Goal: Task Accomplishment & Management: Manage account settings

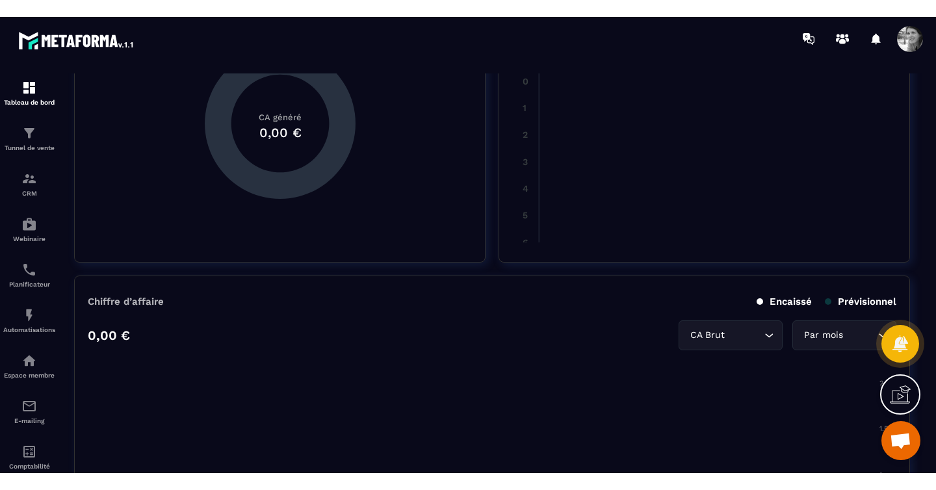
scroll to position [644, 0]
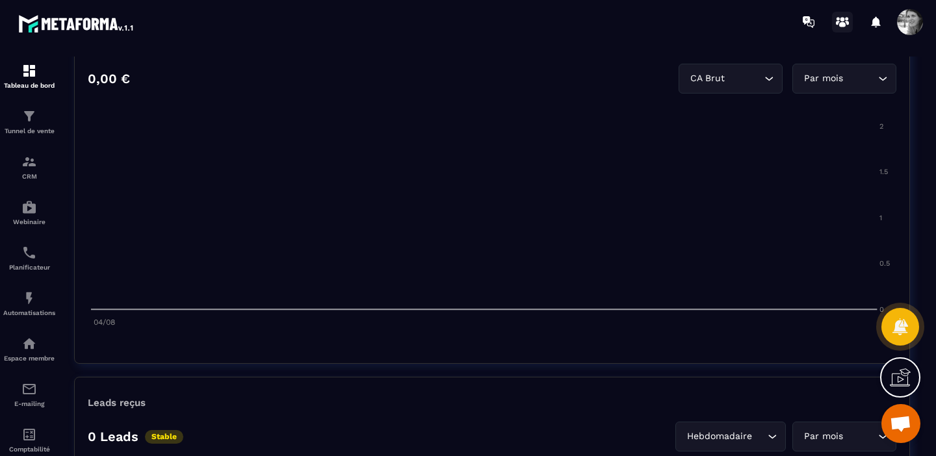
click at [844, 20] on icon at bounding box center [842, 22] width 21 height 21
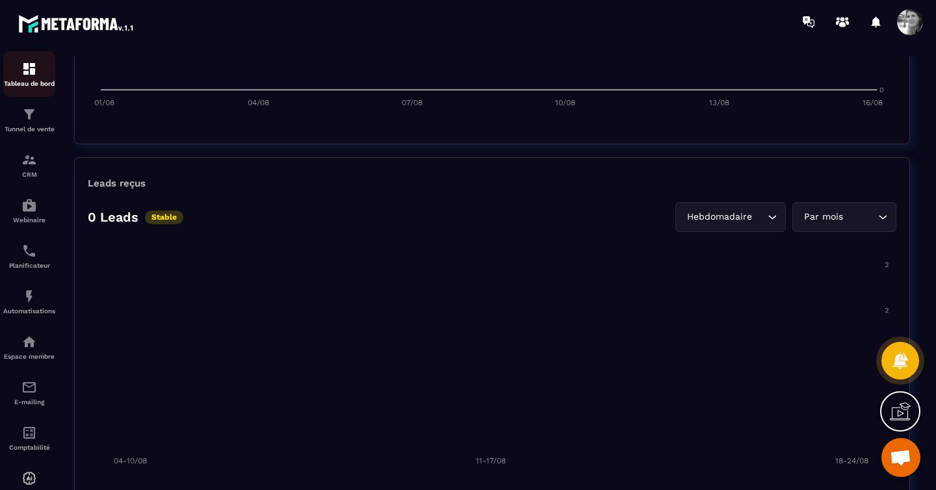
scroll to position [0, 0]
click at [32, 70] on img at bounding box center [29, 71] width 16 height 16
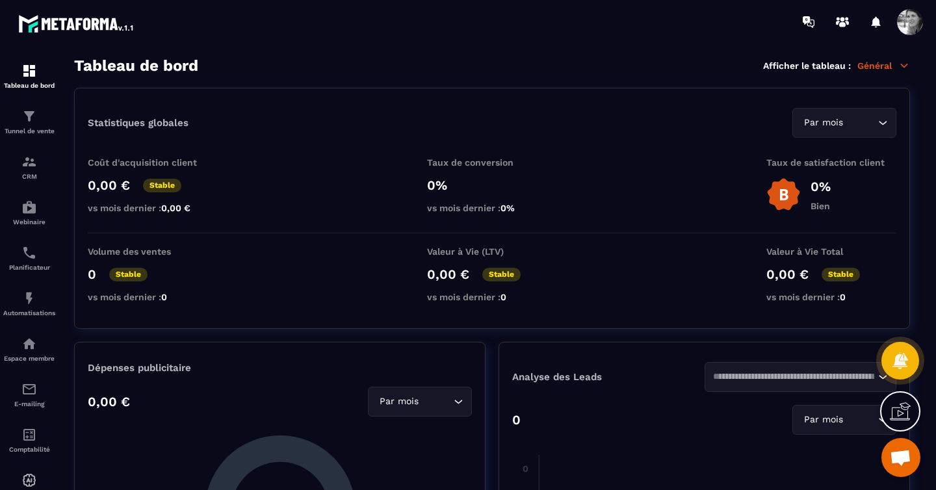
click at [903, 65] on icon at bounding box center [904, 65] width 7 height 3
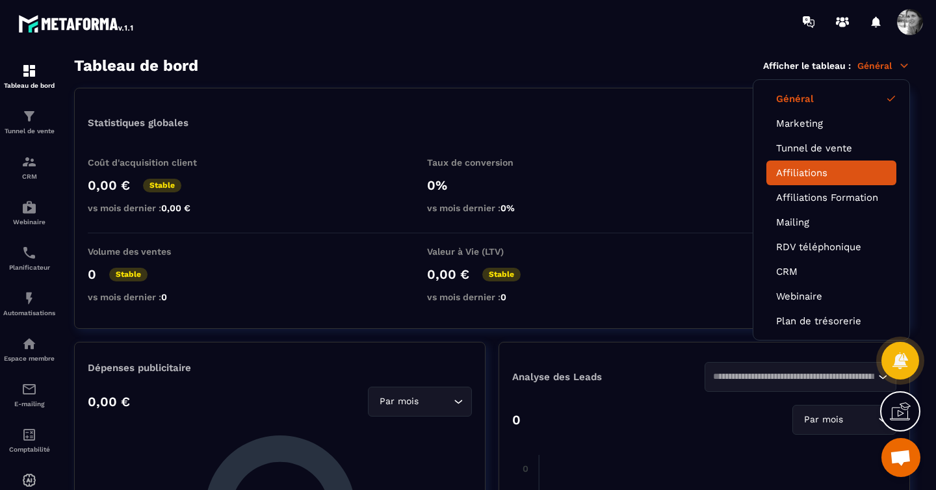
click at [814, 176] on link "Affiliations" at bounding box center [831, 173] width 110 height 12
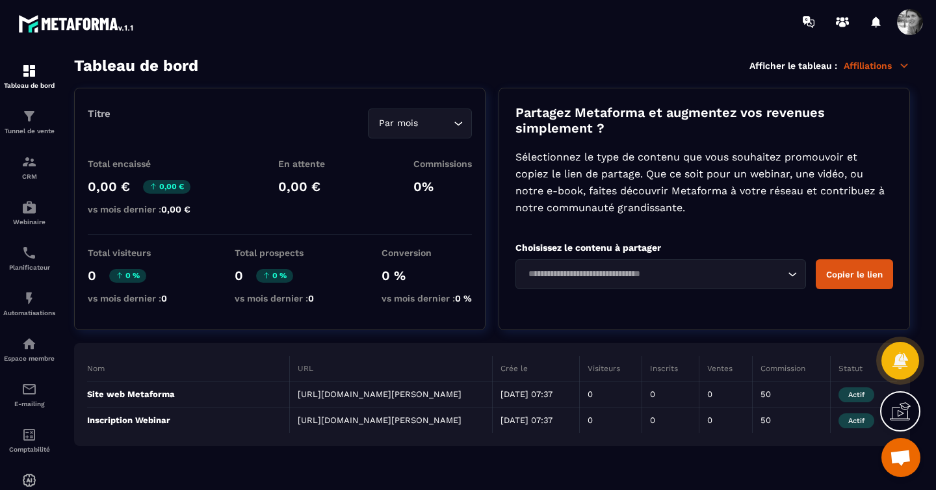
click at [796, 272] on icon "Search for option" at bounding box center [792, 274] width 13 height 13
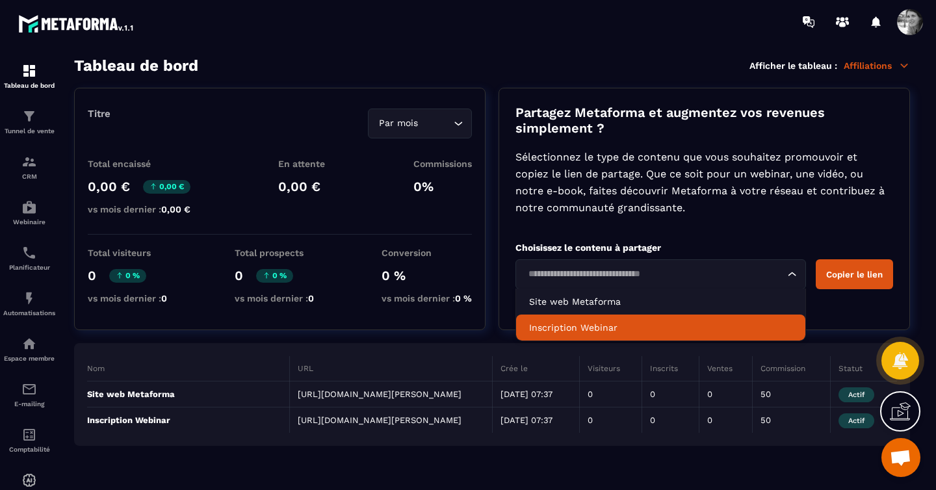
click at [590, 328] on p "Inscription Webinar" at bounding box center [660, 327] width 263 height 13
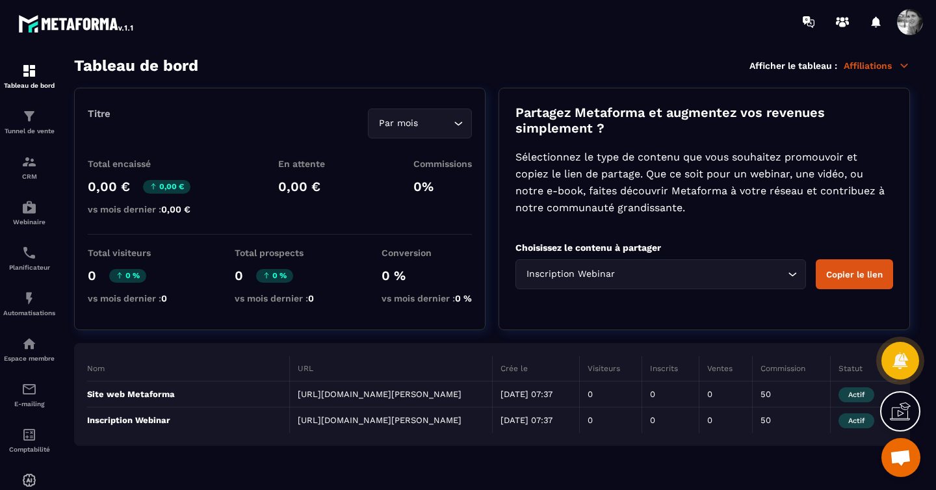
click at [828, 276] on button "Copier le lien" at bounding box center [854, 274] width 77 height 30
click at [28, 122] on img at bounding box center [29, 117] width 16 height 16
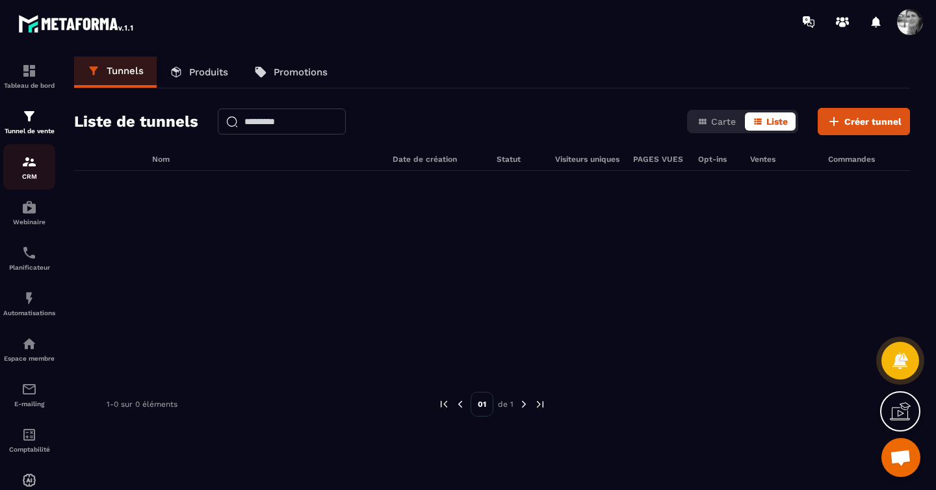
click at [25, 173] on p "CRM" at bounding box center [29, 176] width 52 height 7
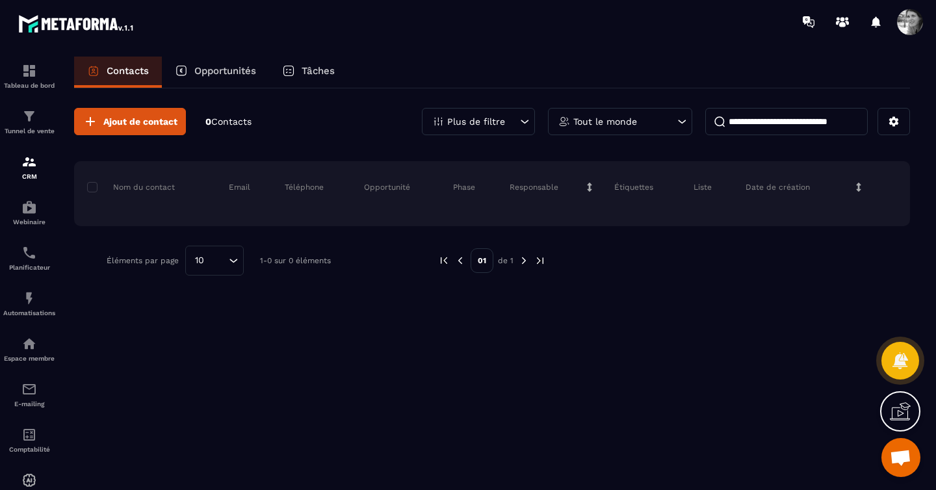
click at [911, 33] on span at bounding box center [910, 22] width 26 height 26
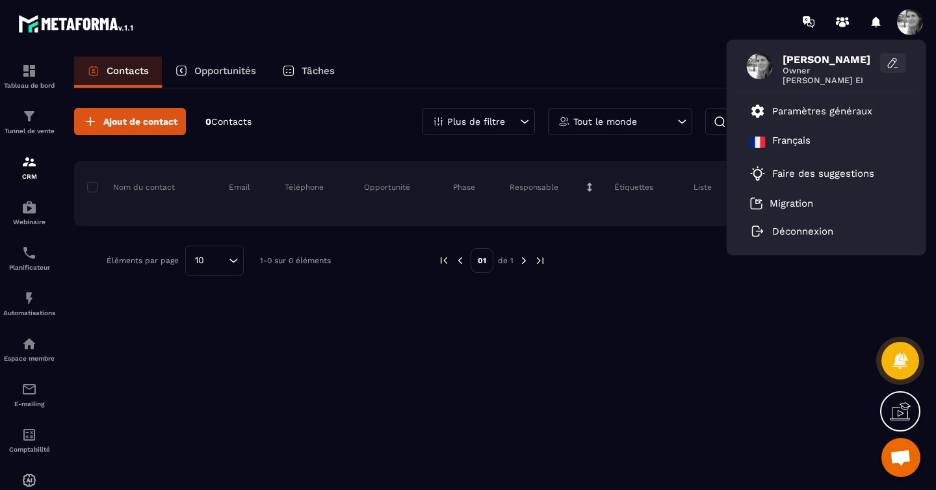
click at [891, 63] on icon at bounding box center [893, 63] width 13 height 13
